Goal: Check status: Check status

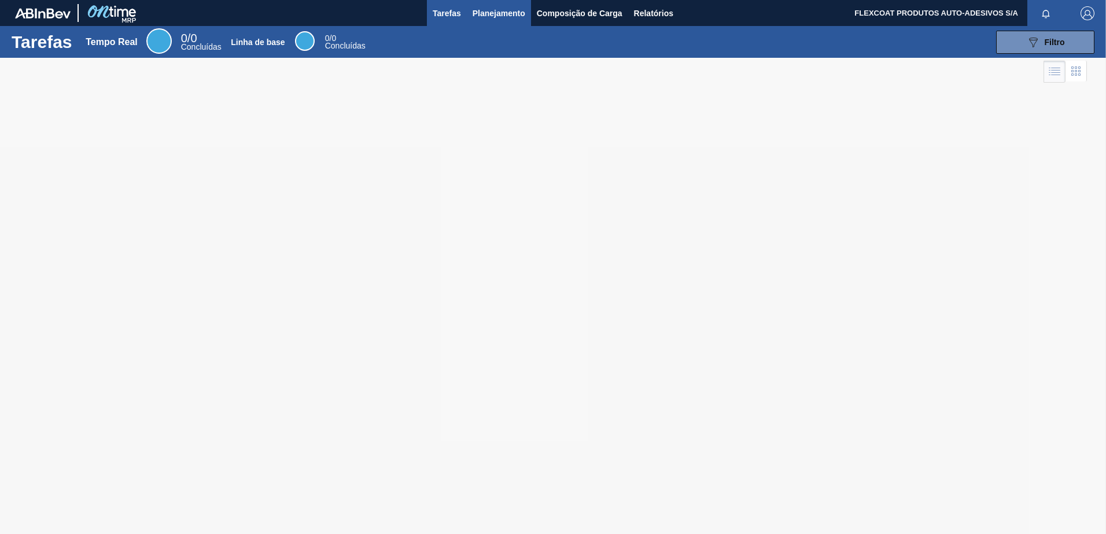
click at [483, 11] on span "Planejamento" at bounding box center [498, 13] width 53 height 14
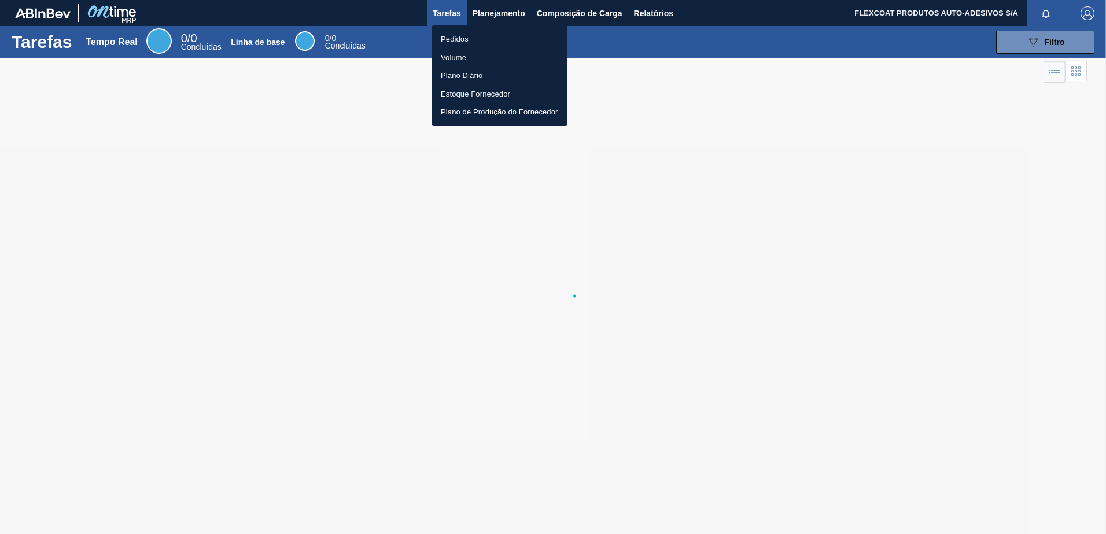
click at [445, 42] on li "Pedidos" at bounding box center [499, 39] width 136 height 19
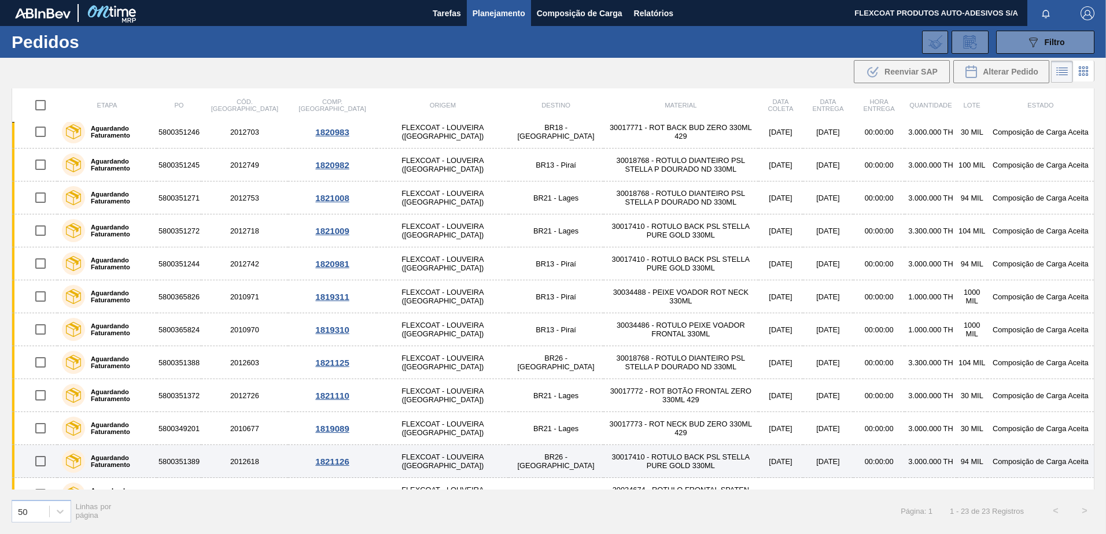
scroll to position [218, 0]
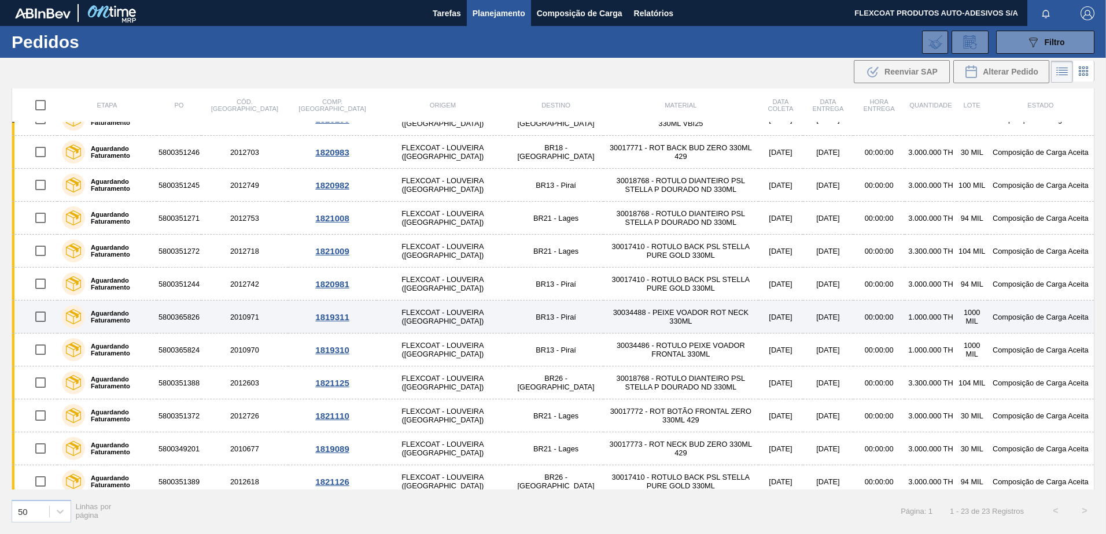
click at [109, 321] on label "Aguardando Faturamento" at bounding box center [118, 317] width 67 height 14
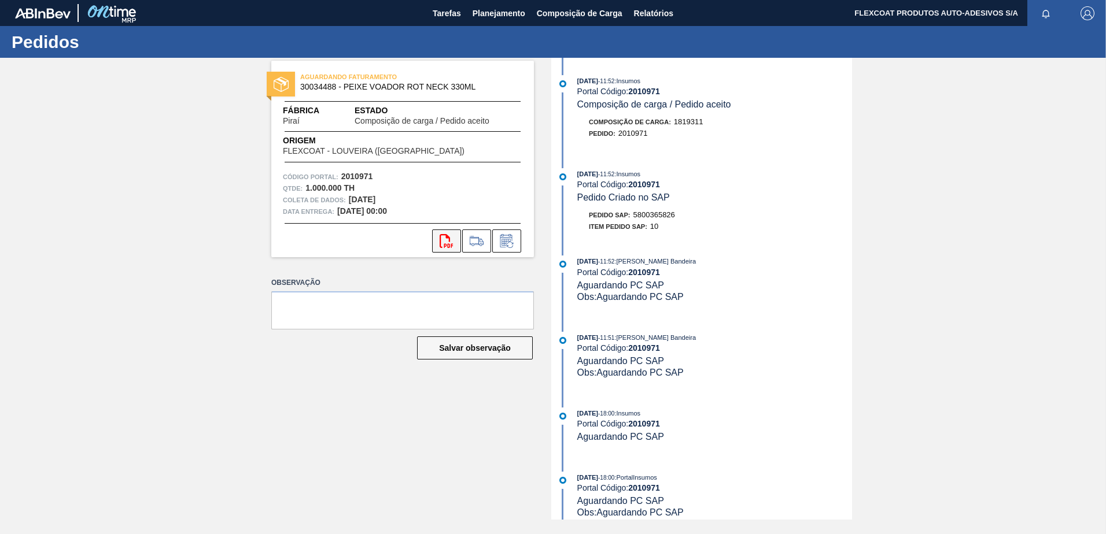
click at [449, 241] on icon at bounding box center [445, 241] width 13 height 14
click at [496, 12] on span "Planejamento" at bounding box center [498, 13] width 53 height 14
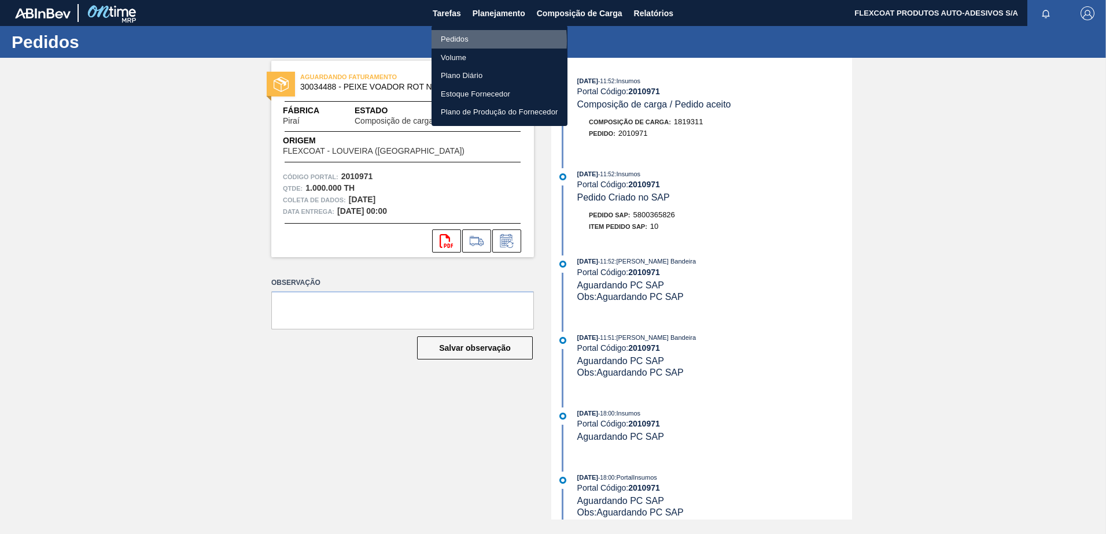
click at [455, 40] on li "Pedidos" at bounding box center [499, 39] width 136 height 19
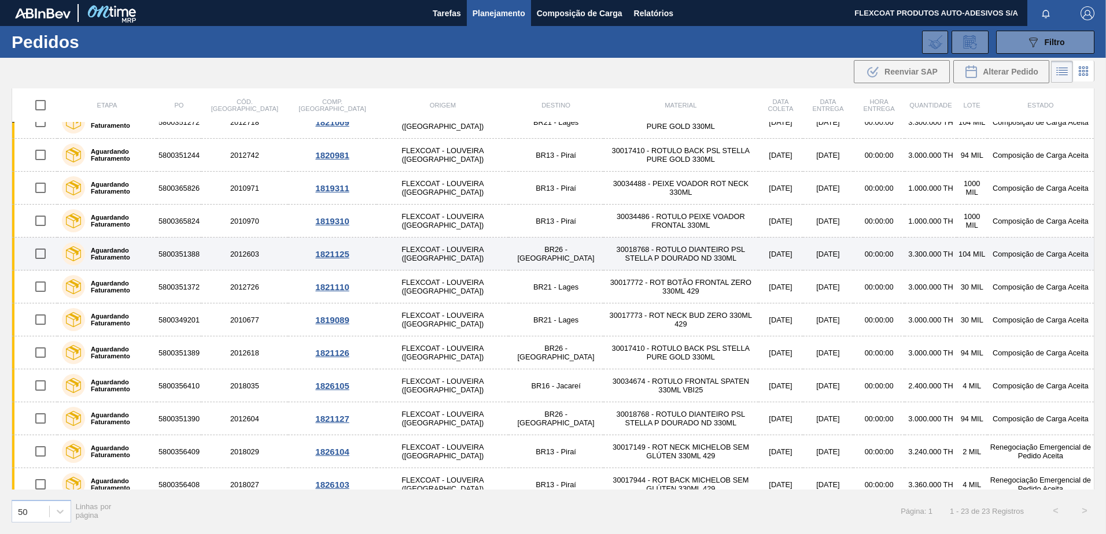
scroll to position [391, 0]
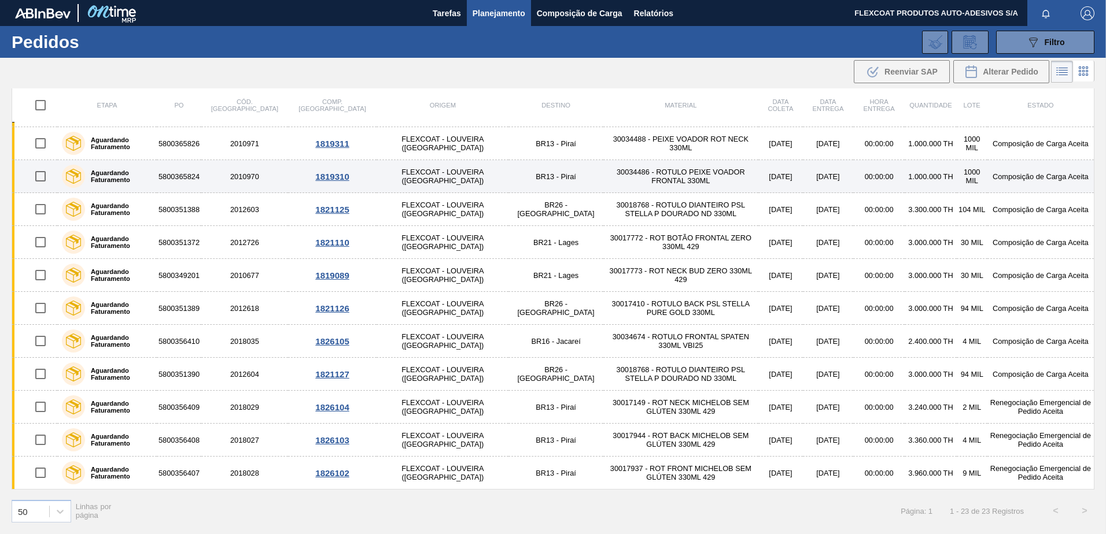
click at [106, 177] on label "Aguardando Faturamento" at bounding box center [118, 176] width 67 height 14
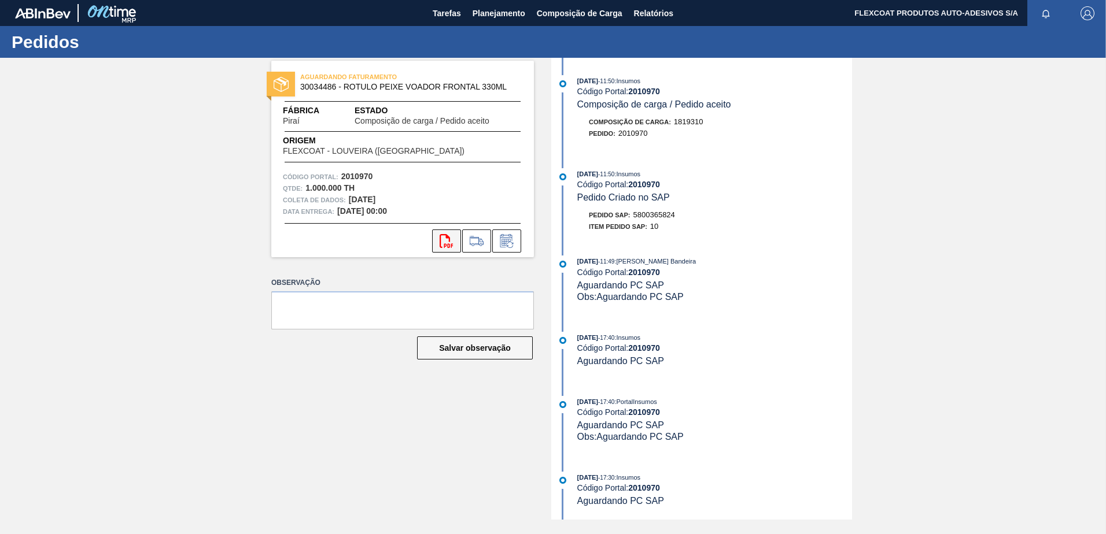
click at [444, 243] on icon "svg{fill:#ff0000}" at bounding box center [446, 241] width 14 height 14
click at [495, 14] on span "Planejamento" at bounding box center [498, 13] width 53 height 14
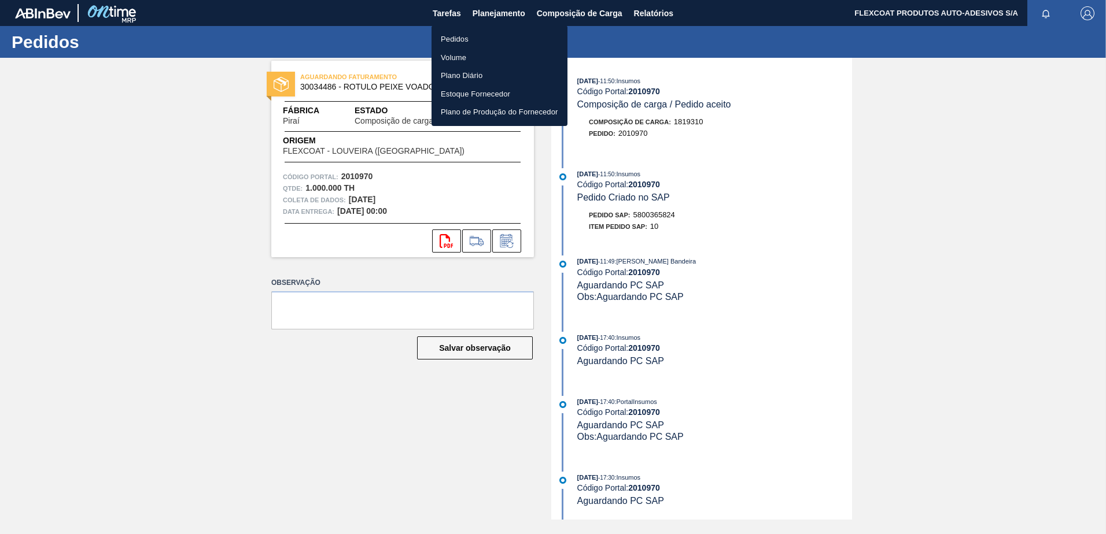
click at [456, 38] on li "Pedidos" at bounding box center [499, 39] width 136 height 19
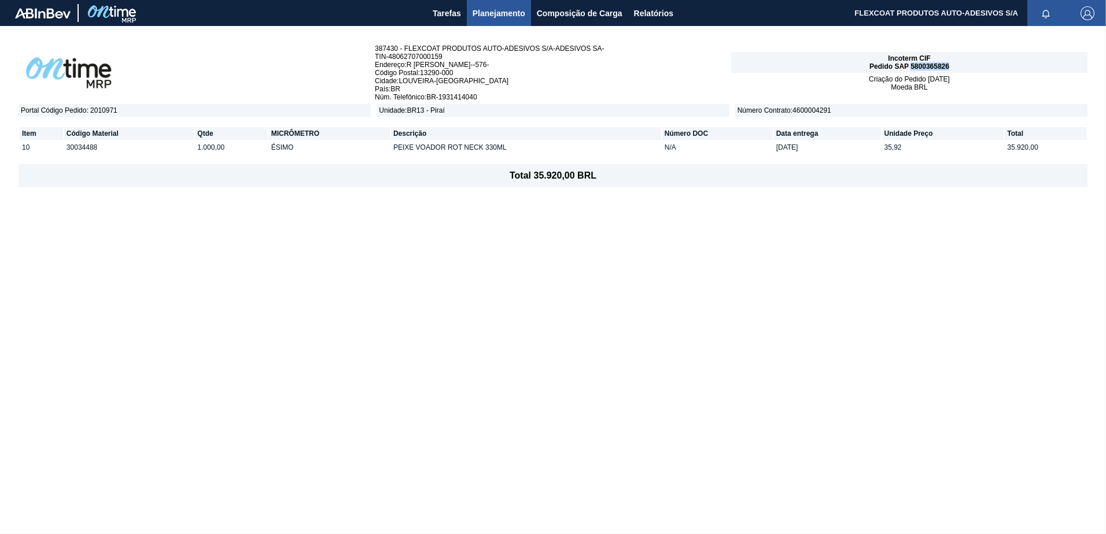
drag, startPoint x: 911, startPoint y: 66, endPoint x: 949, endPoint y: 65, distance: 38.2
click at [949, 65] on div "Incoterm CIF Pedido SAP 5800365826" at bounding box center [909, 62] width 356 height 21
copy span "5800365826"
